Goal: Information Seeking & Learning: Learn about a topic

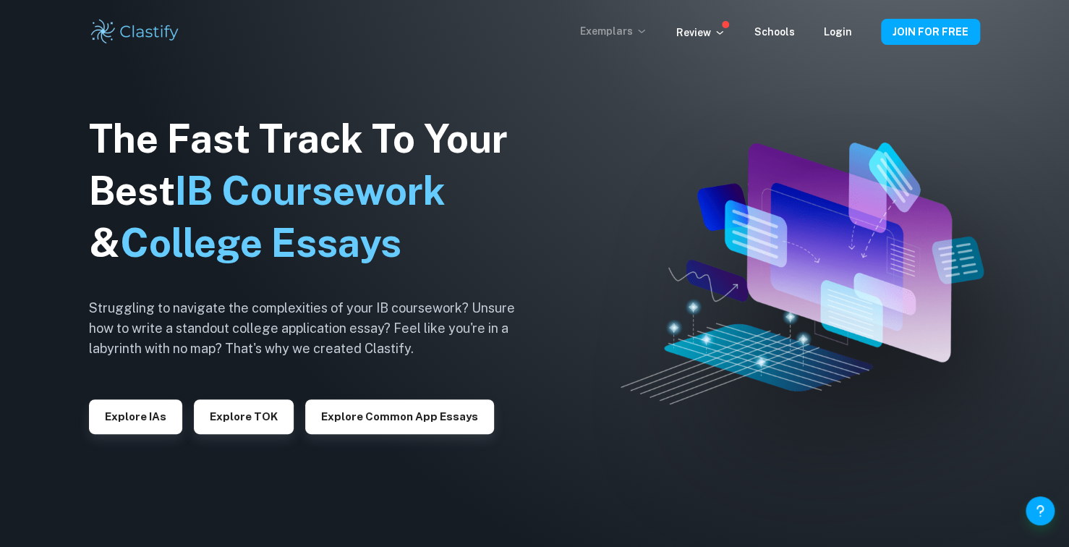
click at [636, 33] on p "Exemplars" at bounding box center [613, 31] width 67 height 16
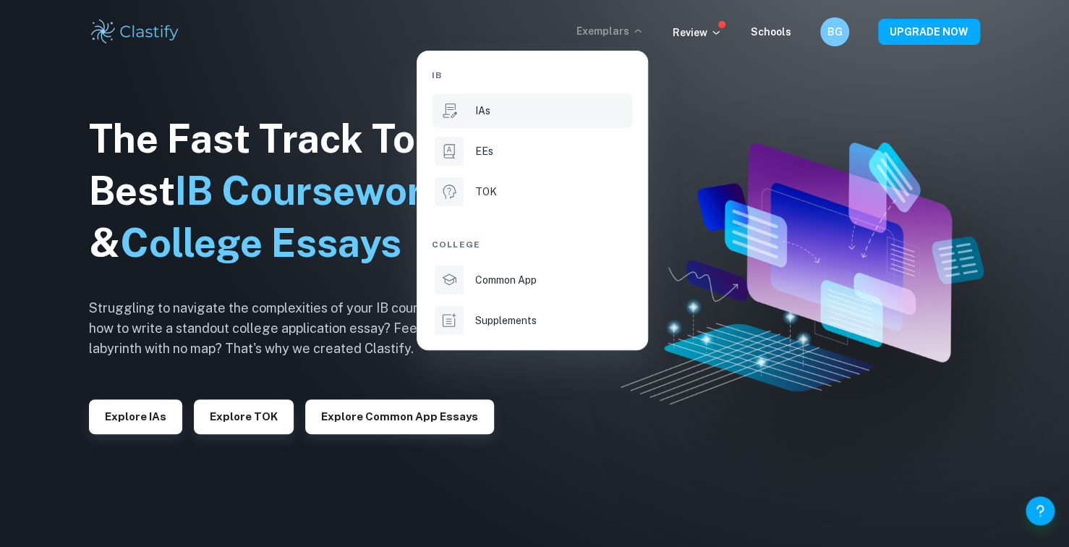
click at [488, 118] on p "IAs" at bounding box center [482, 111] width 15 height 16
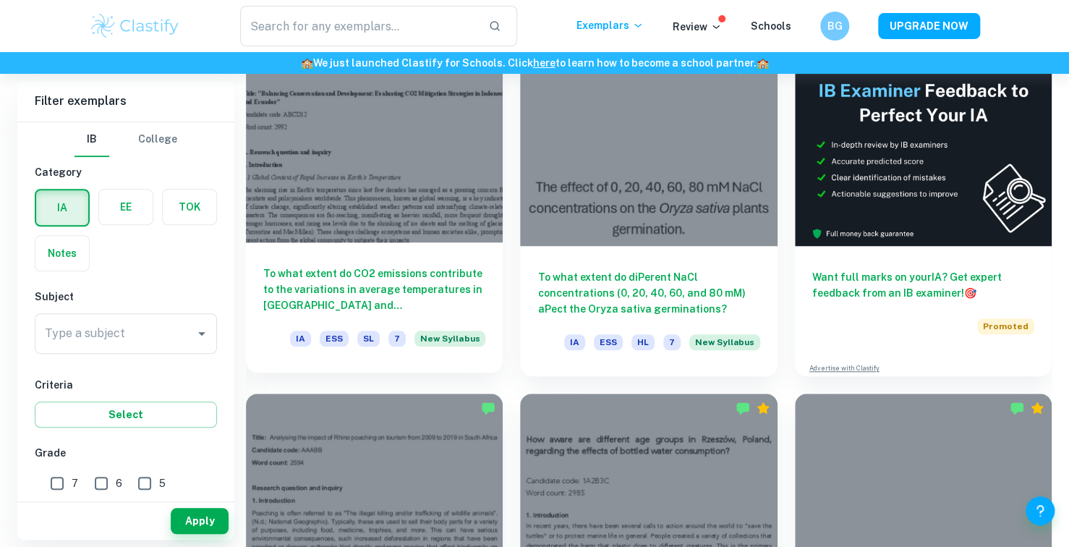
scroll to position [506, 0]
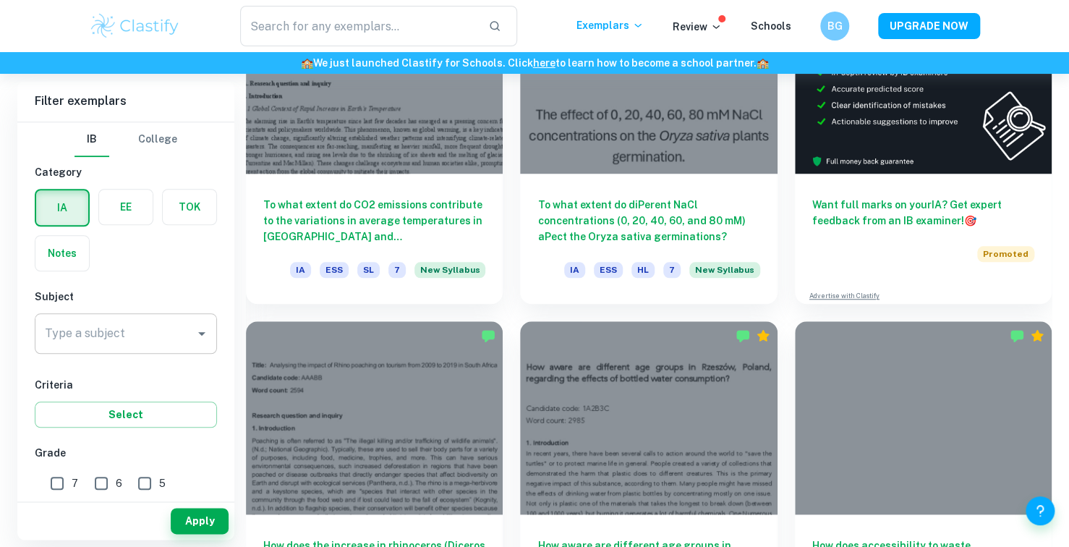
click at [127, 333] on input "Type a subject" at bounding box center [115, 333] width 148 height 27
type input "math"
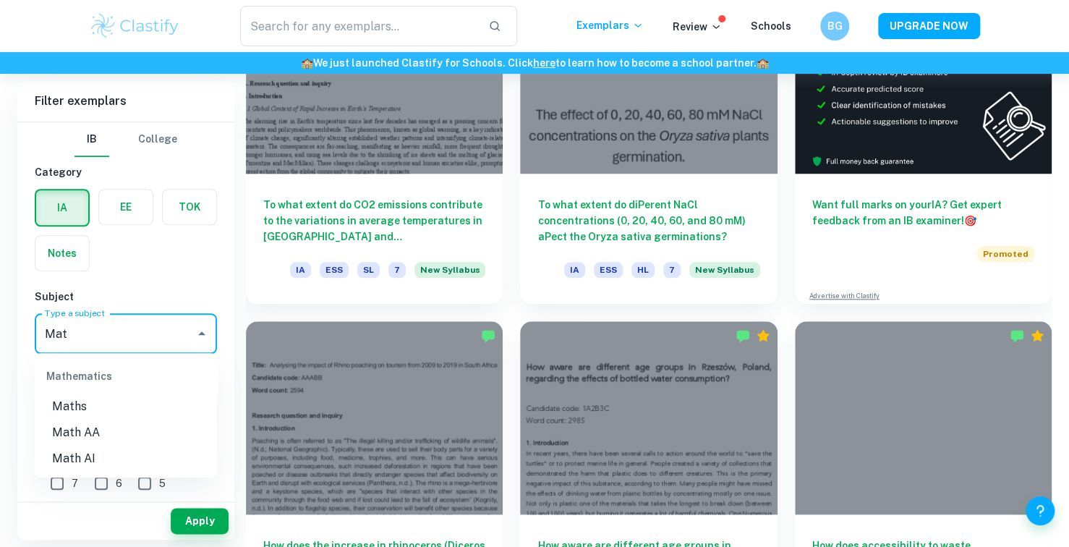
click at [84, 462] on li "Math AI" at bounding box center [126, 459] width 182 height 26
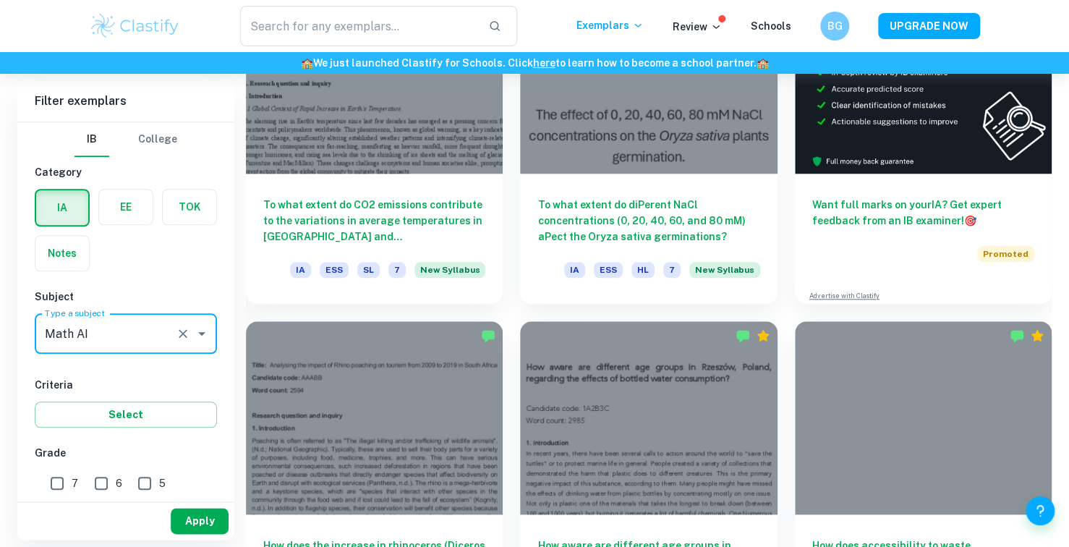
type input "Math AI"
click at [174, 520] on button "Apply" at bounding box center [200, 521] width 58 height 26
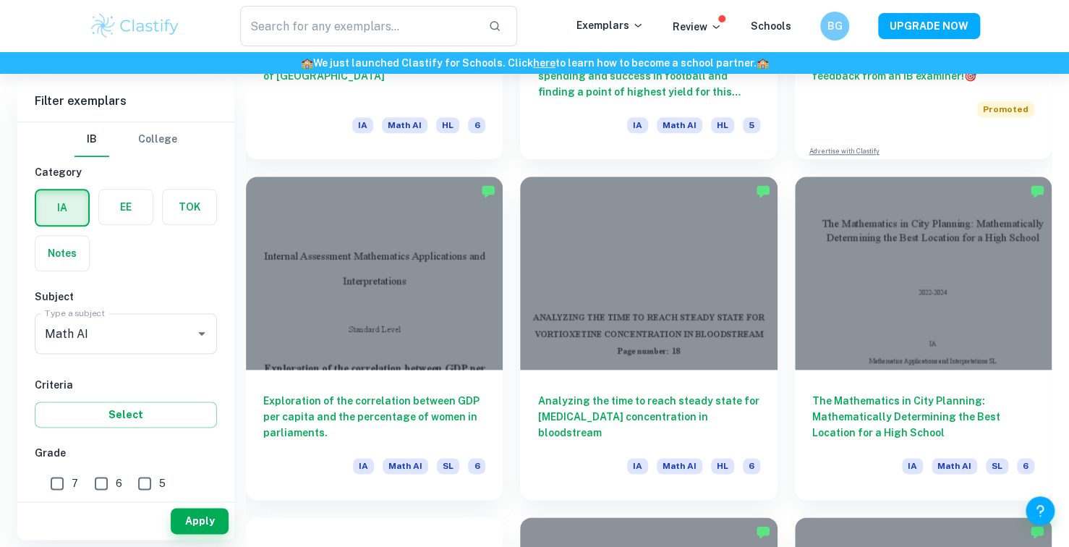
scroll to position [217, 0]
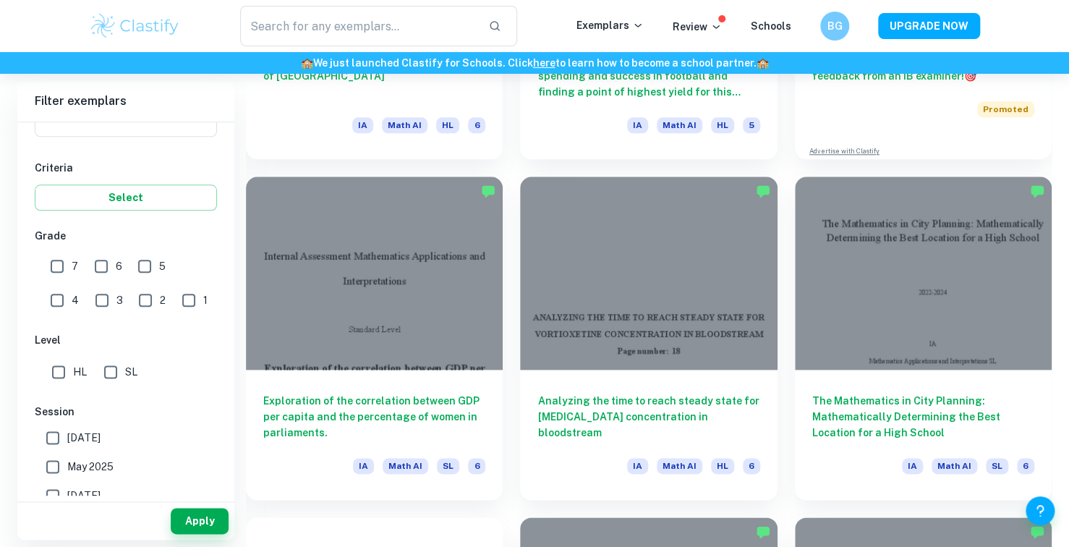
click at [78, 368] on span "HL" at bounding box center [80, 372] width 14 height 16
click at [73, 368] on input "HL" at bounding box center [58, 371] width 29 height 29
checkbox input "true"
click at [200, 531] on button "Apply" at bounding box center [200, 521] width 58 height 26
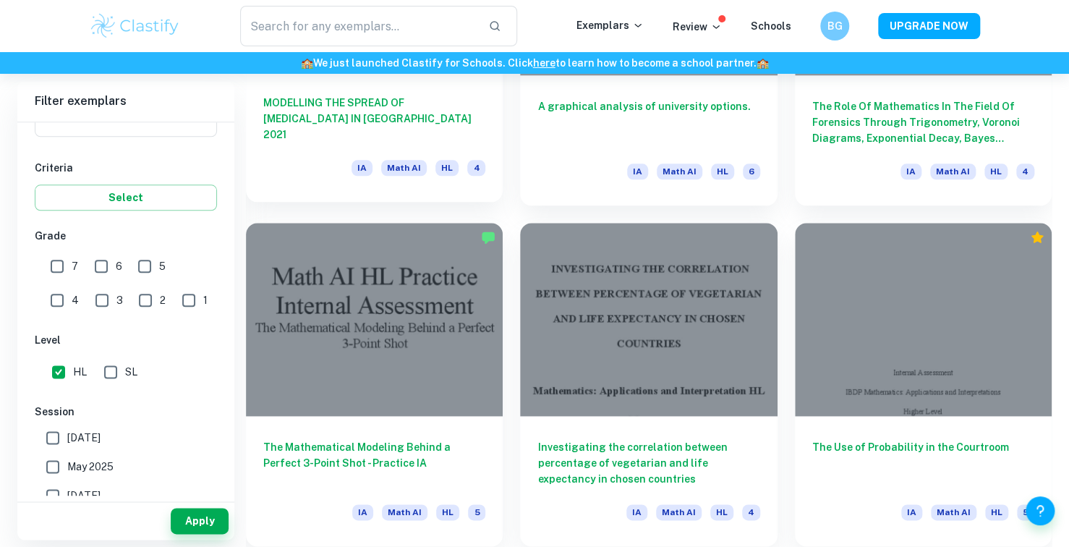
scroll to position [3400, 0]
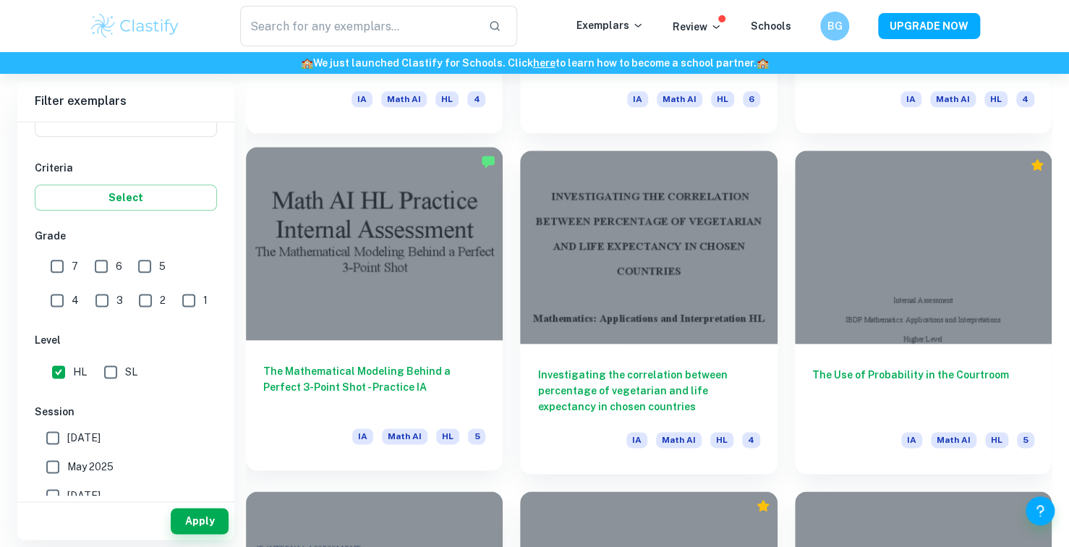
drag, startPoint x: 340, startPoint y: 373, endPoint x: 325, endPoint y: 371, distance: 15.3
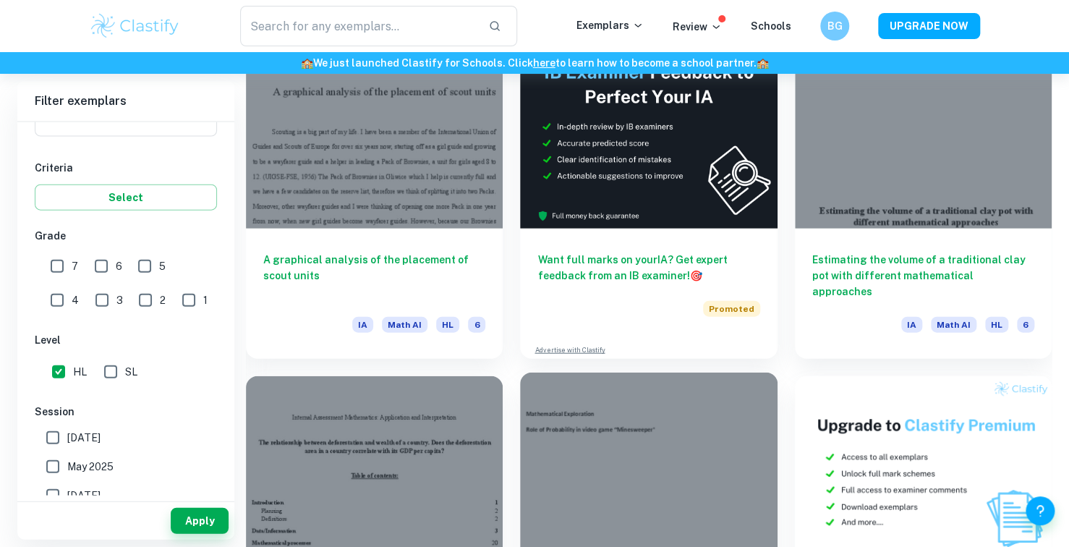
scroll to position [4413, 0]
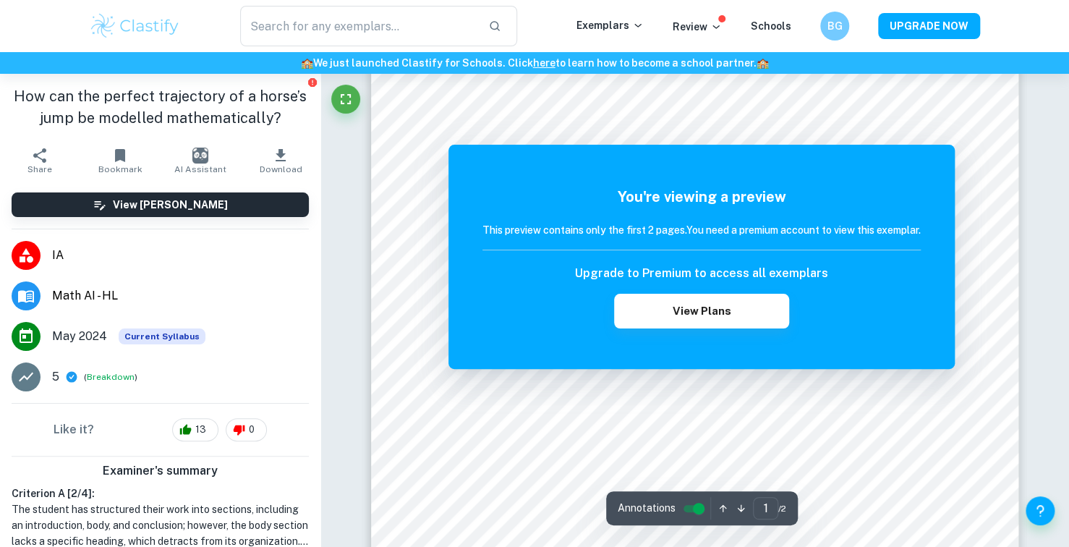
scroll to position [506, 0]
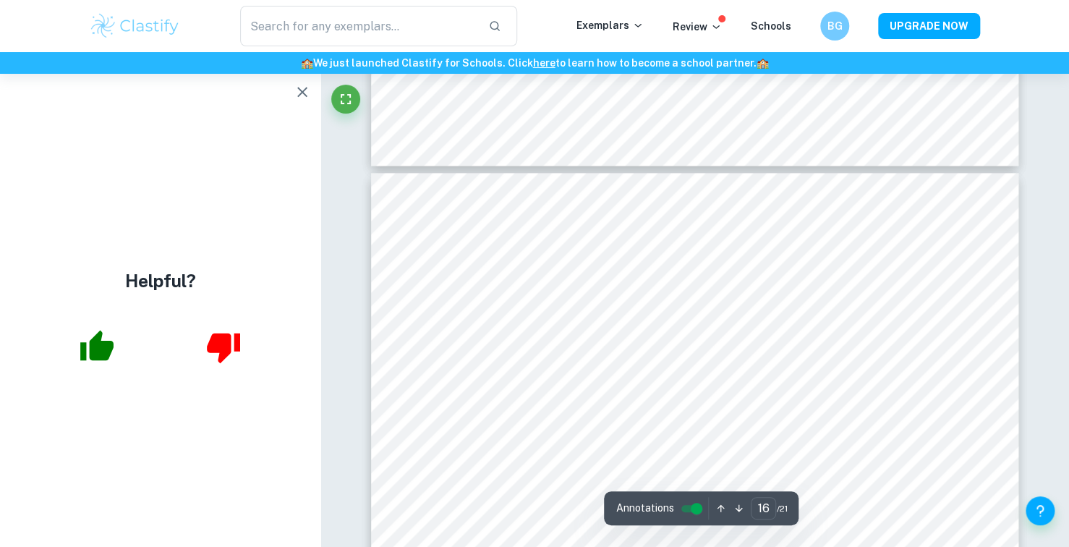
scroll to position [14253, 0]
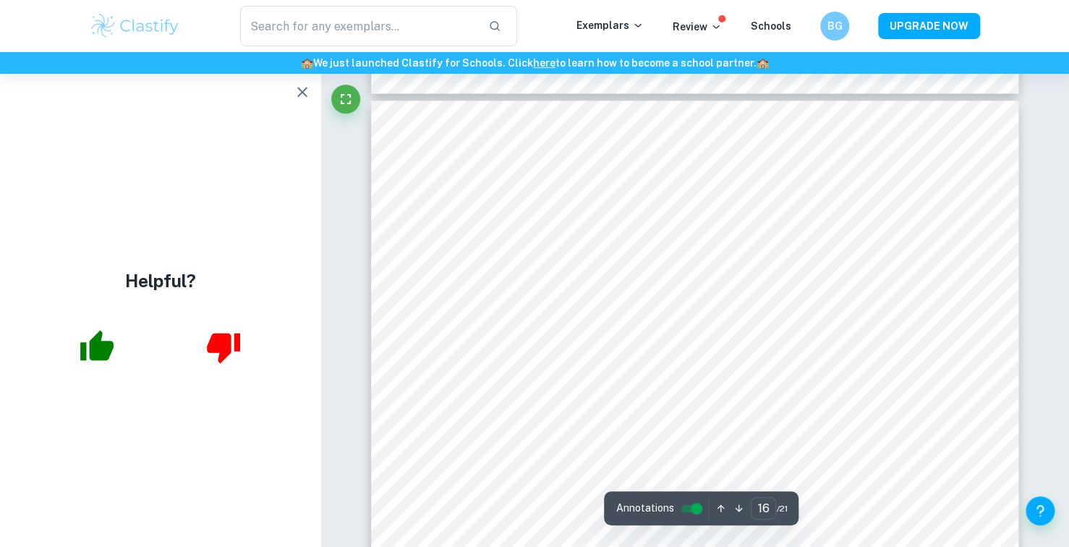
type input "15"
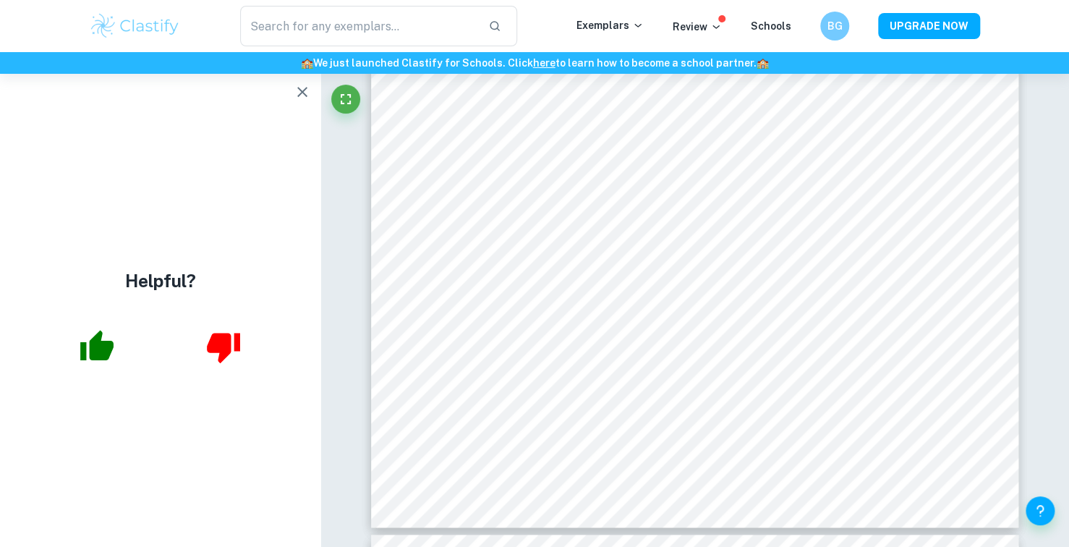
click at [307, 90] on icon "button" at bounding box center [302, 91] width 17 height 17
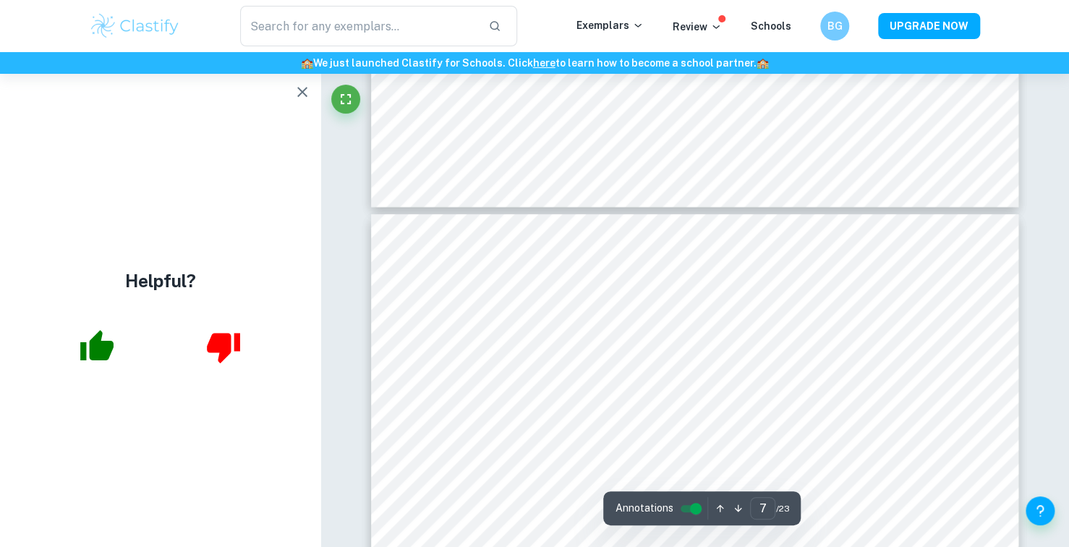
scroll to position [5623, 0]
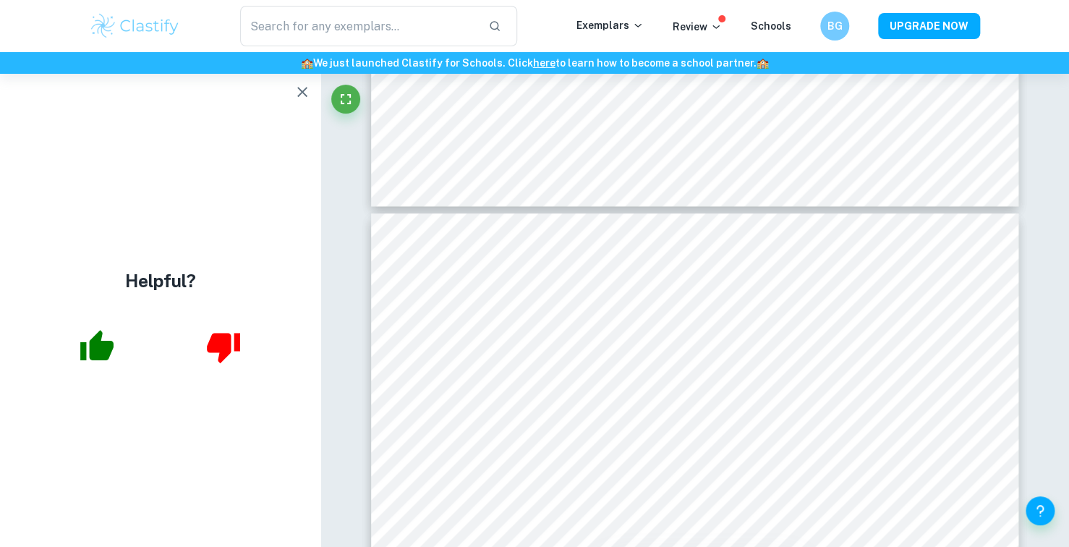
click at [289, 95] on button "button" at bounding box center [302, 91] width 29 height 29
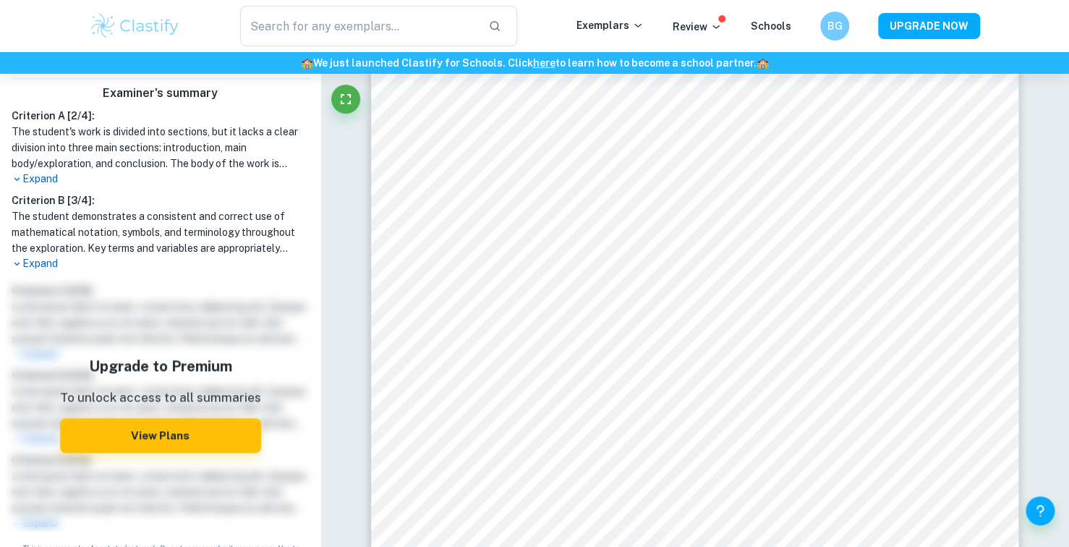
scroll to position [10984, 0]
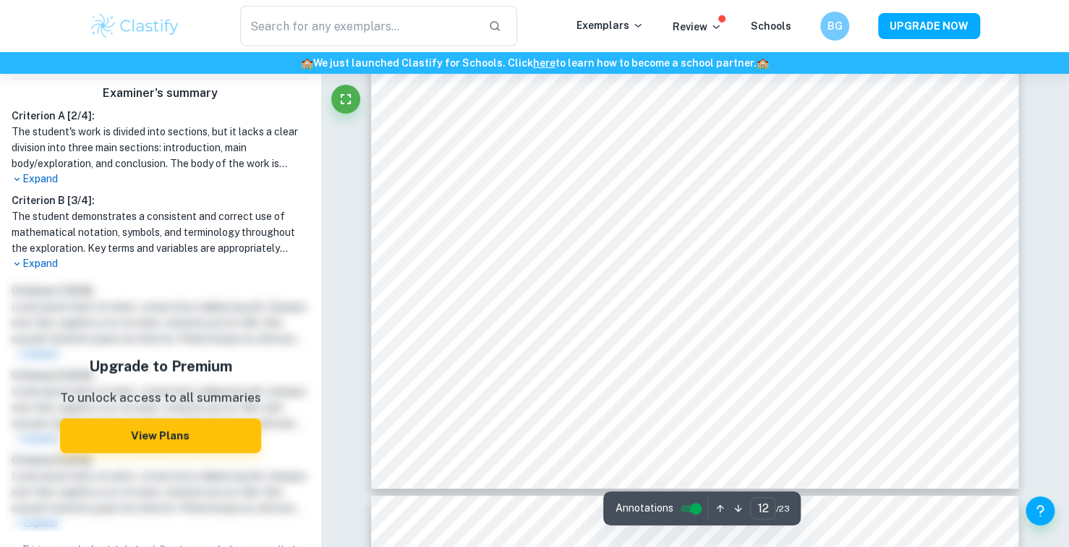
type input "13"
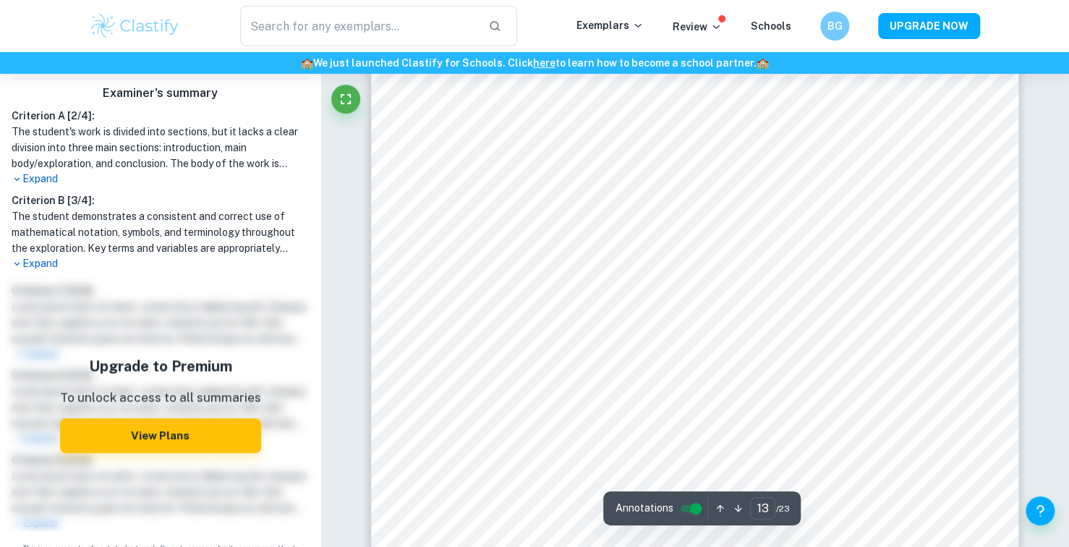
scroll to position [11707, 0]
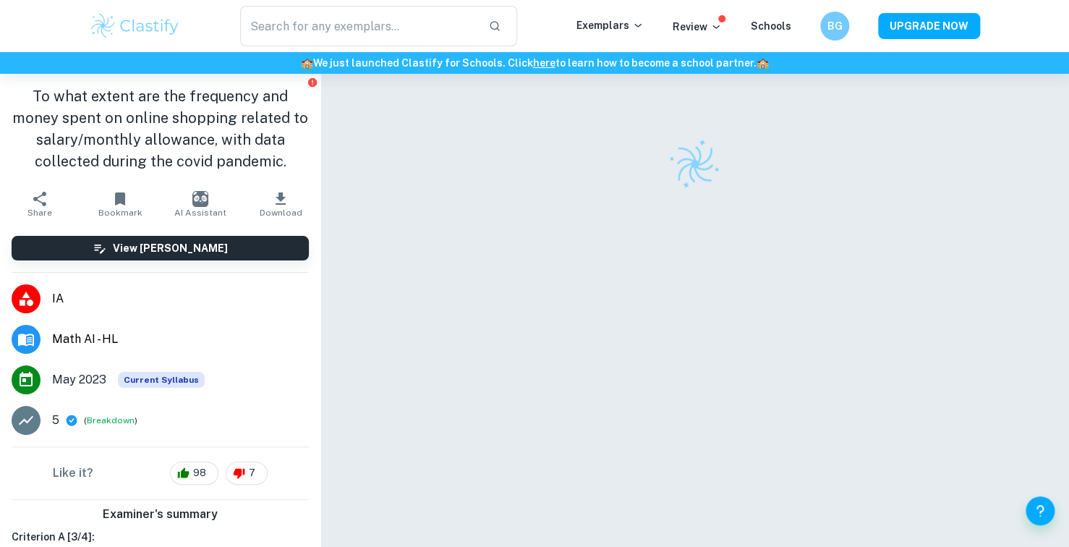
scroll to position [74, 0]
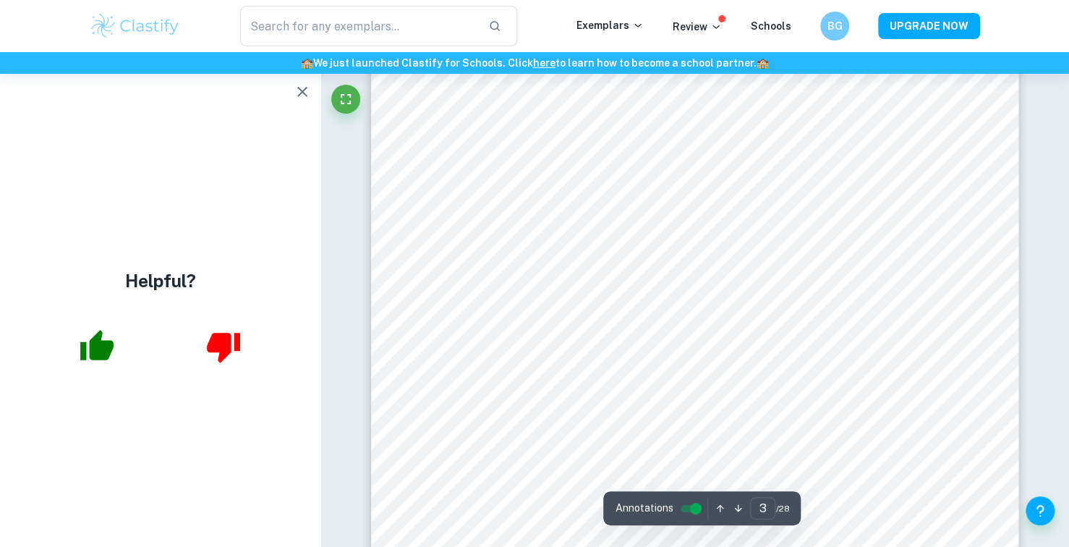
type input "2"
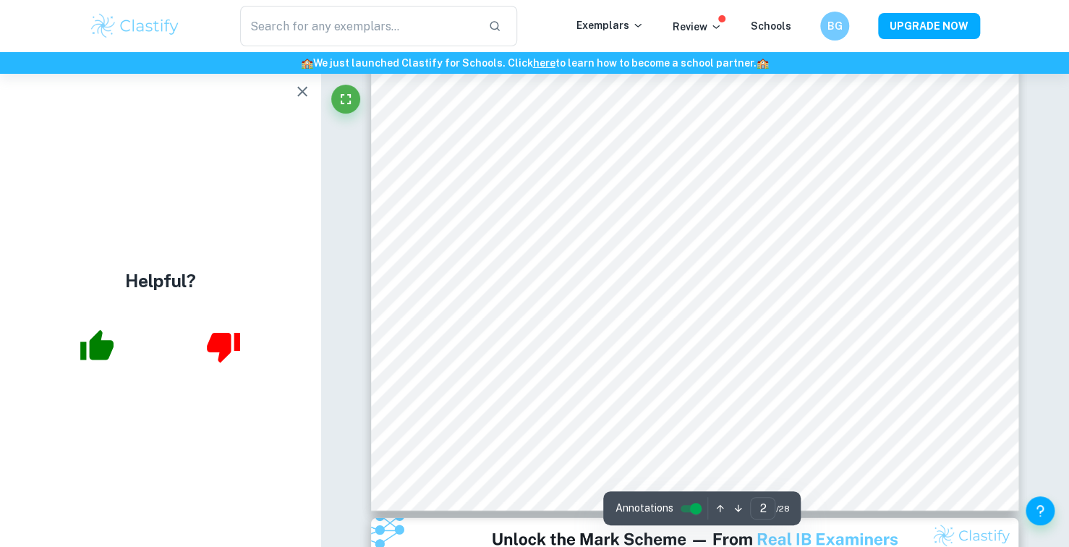
scroll to position [1448, 0]
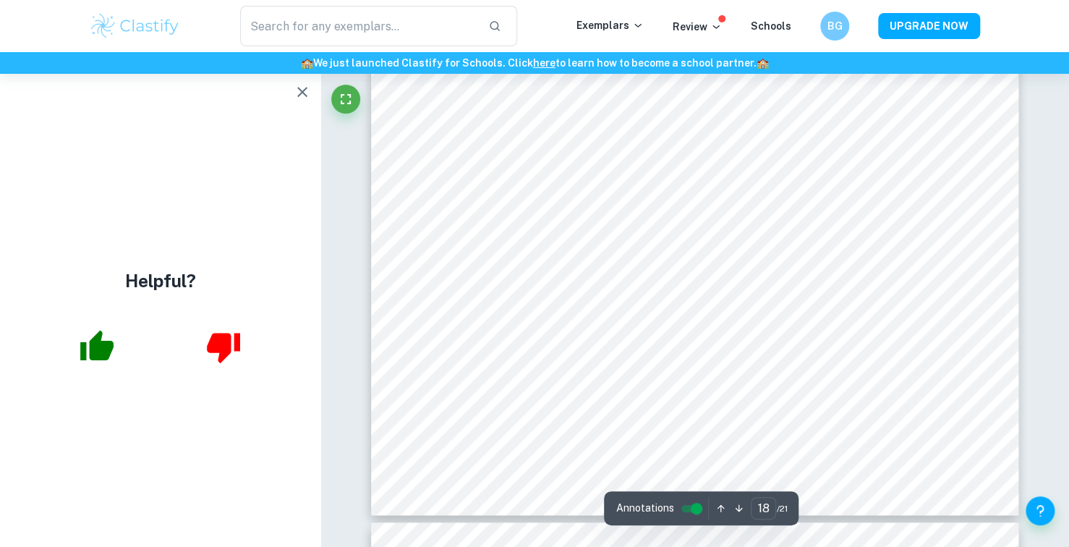
scroll to position [16456, 0]
type input "19"
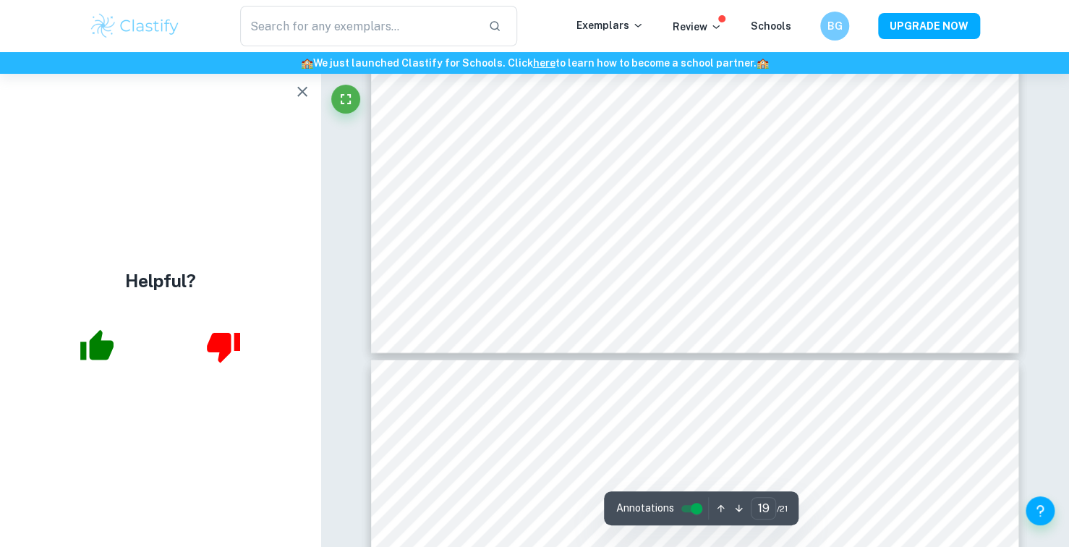
scroll to position [17758, 0]
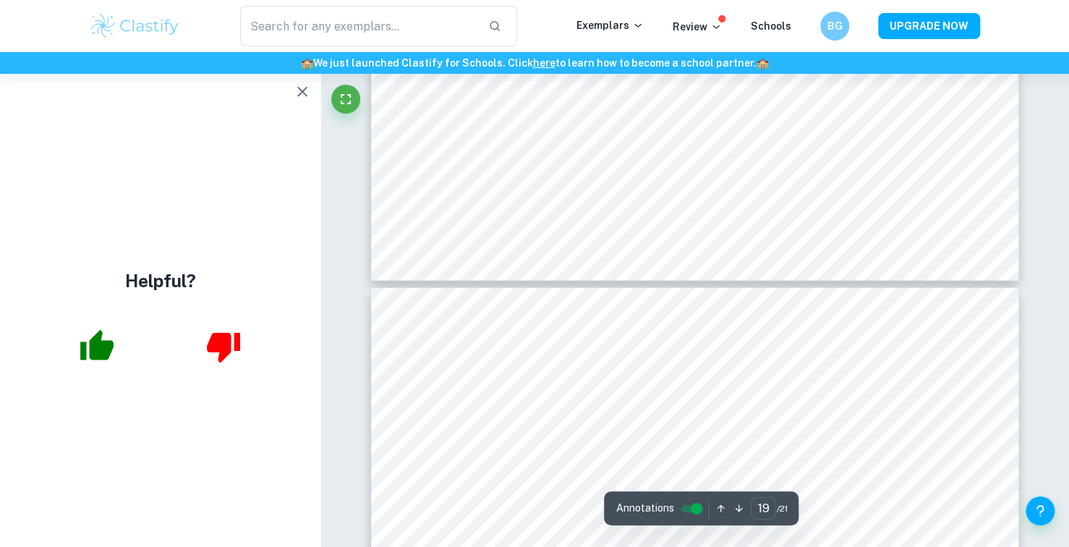
click at [307, 95] on icon "button" at bounding box center [302, 92] width 10 height 10
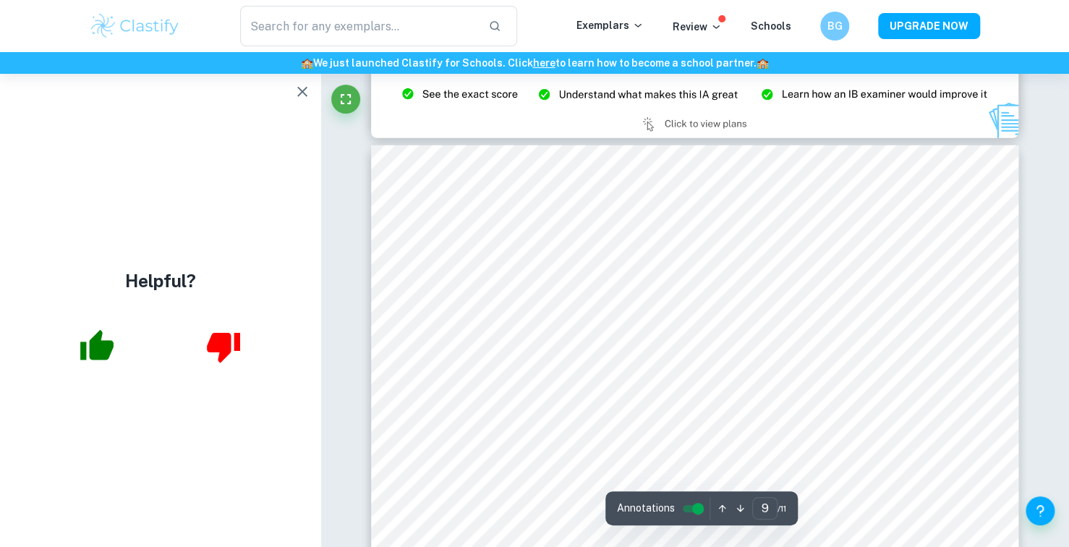
type input "8"
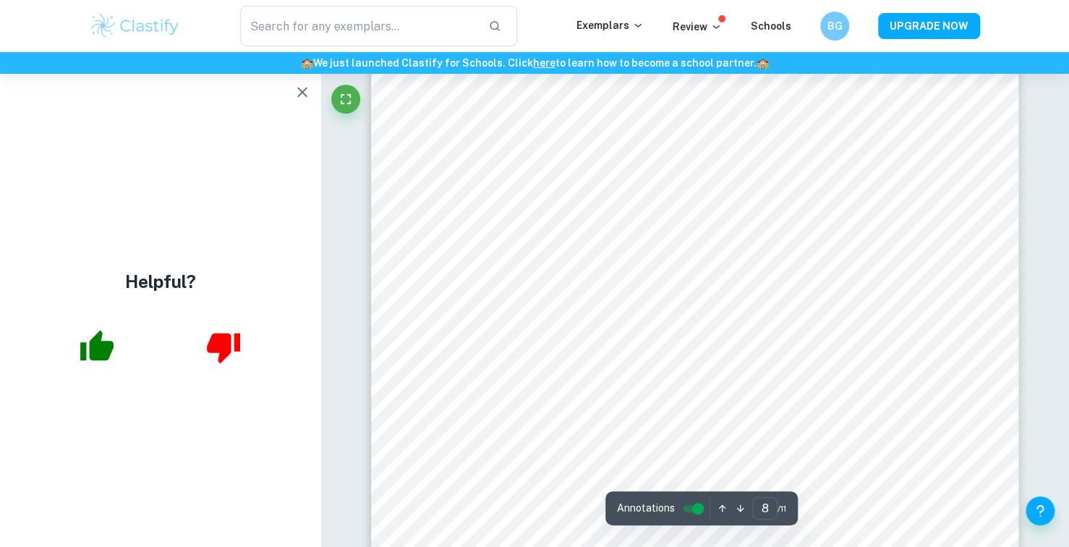
scroll to position [6398, 0]
